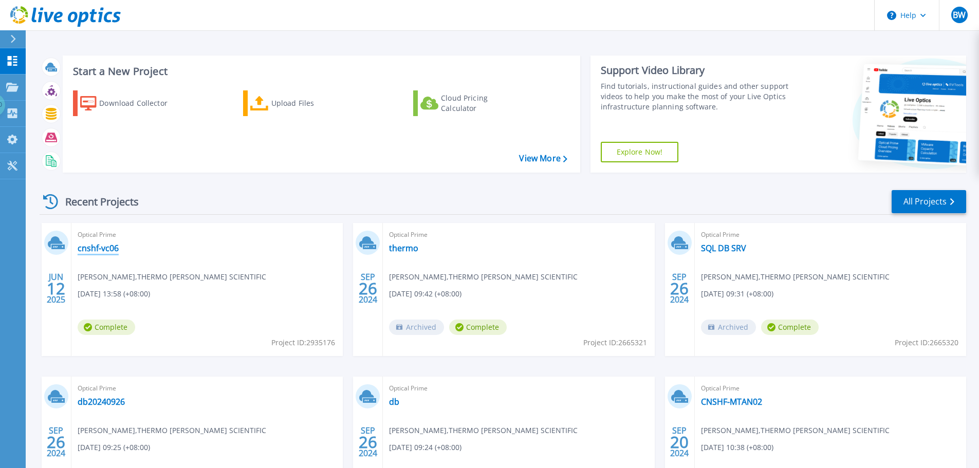
click at [100, 249] on link "cnshf-vc06" at bounding box center [98, 248] width 41 height 10
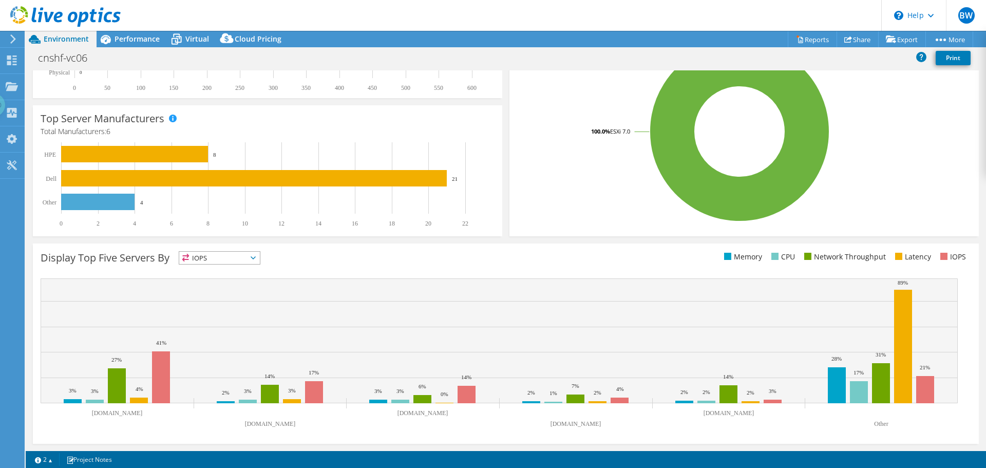
select select "HongKong"
select select "USD"
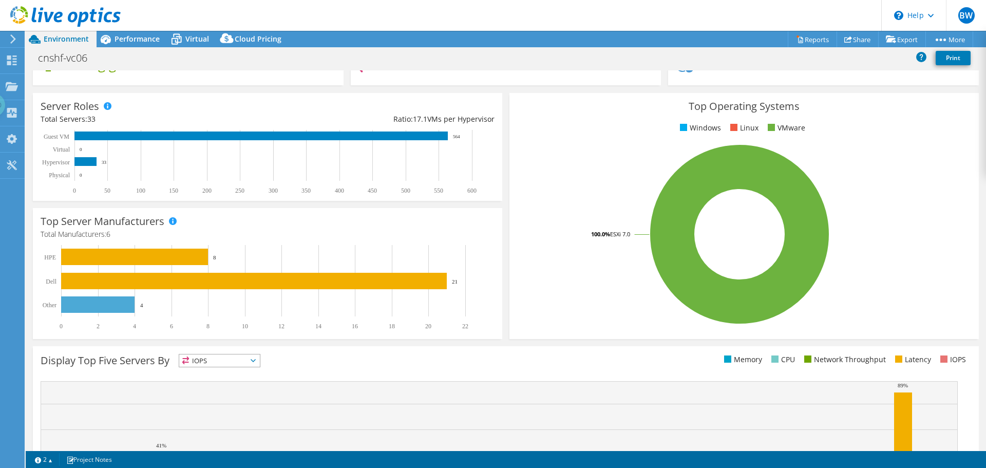
scroll to position [12, 0]
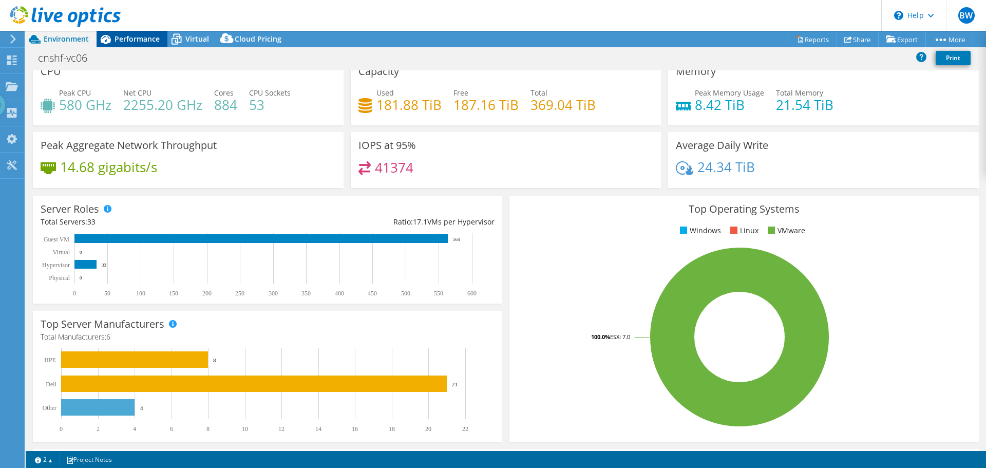
click at [145, 35] on span "Performance" at bounding box center [137, 39] width 45 height 10
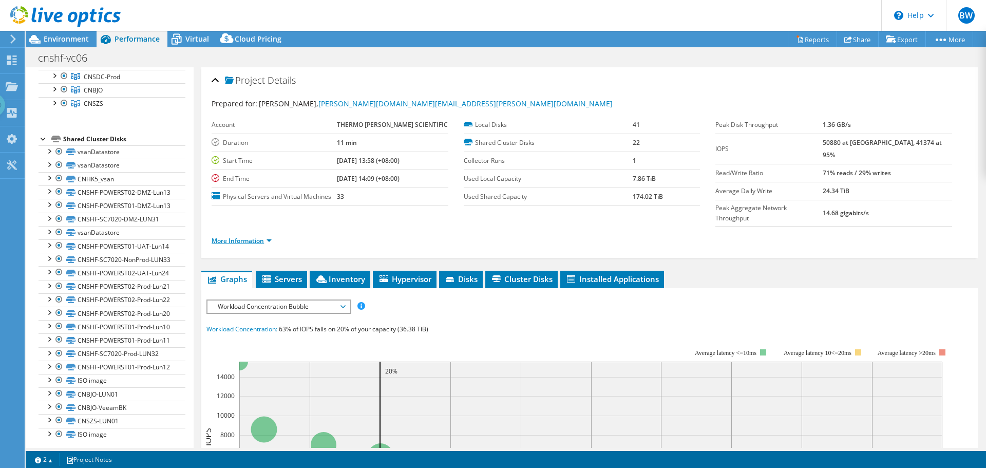
scroll to position [360, 0]
click at [517, 274] on span "Cluster Disks" at bounding box center [522, 279] width 62 height 10
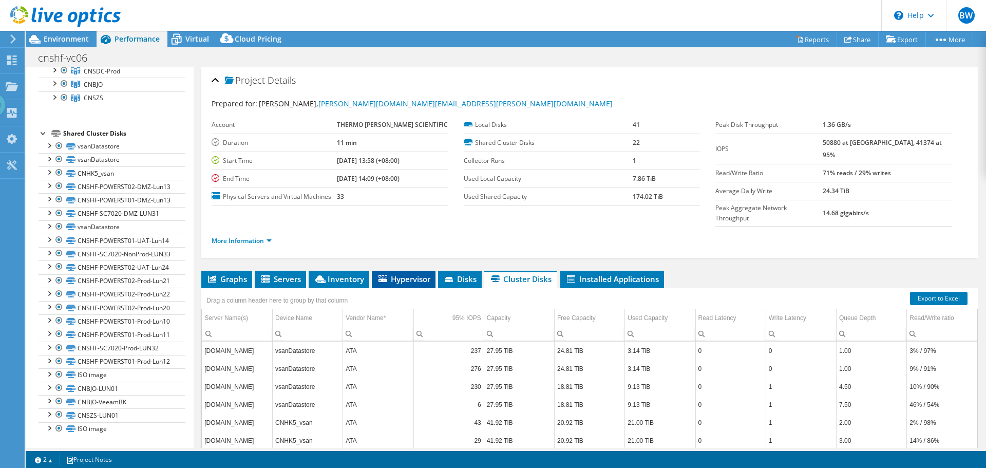
click at [414, 271] on li "Hypervisor" at bounding box center [404, 279] width 64 height 17
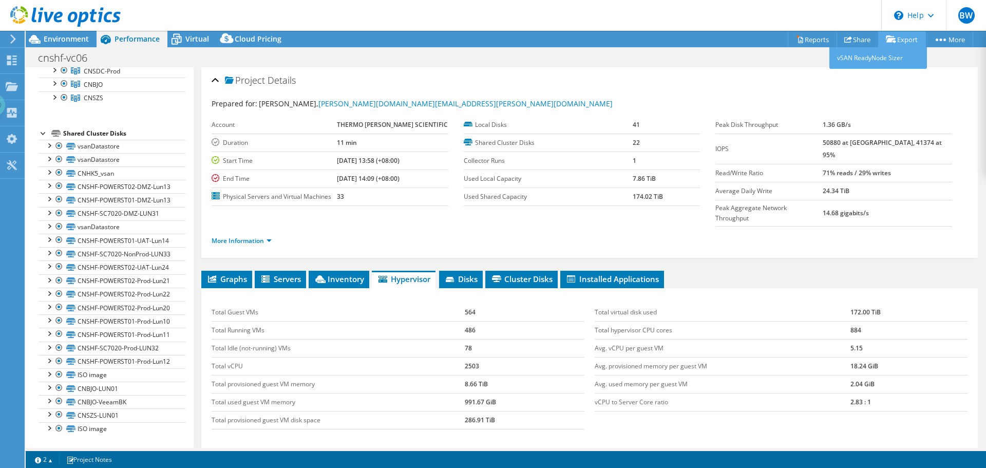
click at [902, 40] on link "Export" at bounding box center [903, 39] width 48 height 16
click at [45, 42] on span "Environment" at bounding box center [66, 39] width 45 height 10
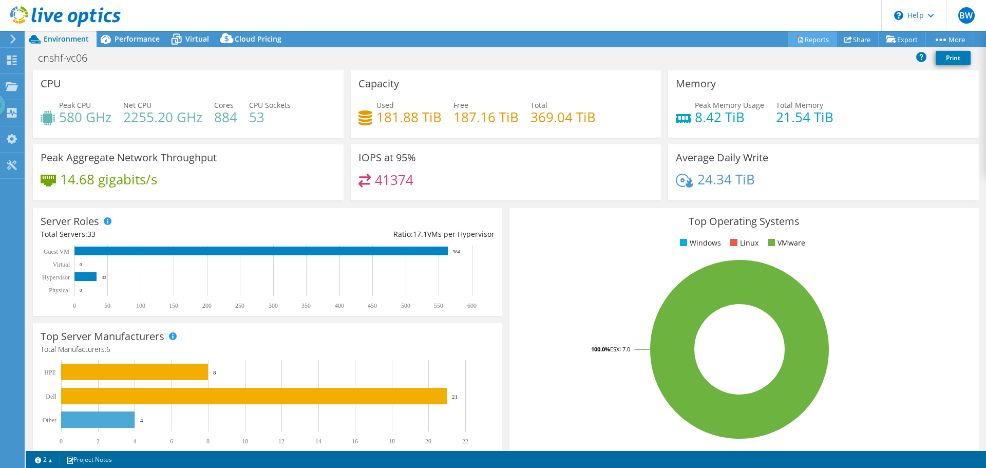
click at [806, 41] on link "Reports" at bounding box center [812, 39] width 49 height 16
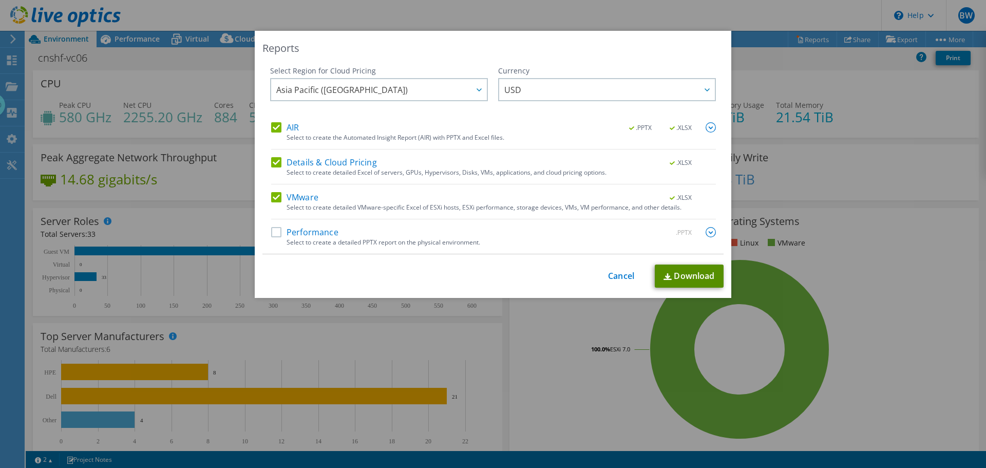
click at [697, 278] on link "Download" at bounding box center [689, 276] width 69 height 23
click at [625, 278] on link "Cancel" at bounding box center [621, 276] width 26 height 10
